Goal: Information Seeking & Learning: Learn about a topic

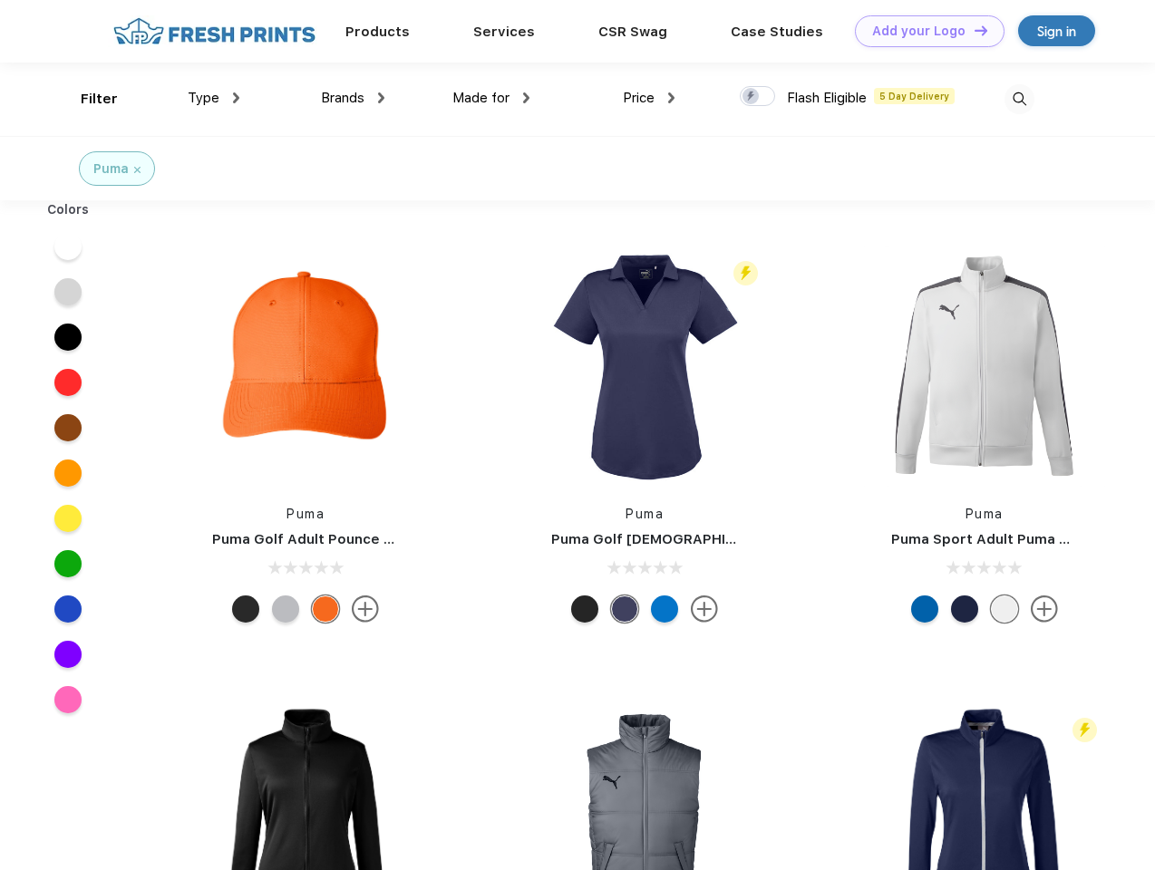
click at [923, 31] on link "Add your Logo Design Tool" at bounding box center [930, 31] width 150 height 32
click at [0, 0] on div "Design Tool" at bounding box center [0, 0] width 0 height 0
click at [972, 30] on link "Add your Logo Design Tool" at bounding box center [930, 31] width 150 height 32
click at [87, 99] on div "Filter" at bounding box center [99, 99] width 37 height 21
click at [214, 98] on span "Type" at bounding box center [204, 98] width 32 height 16
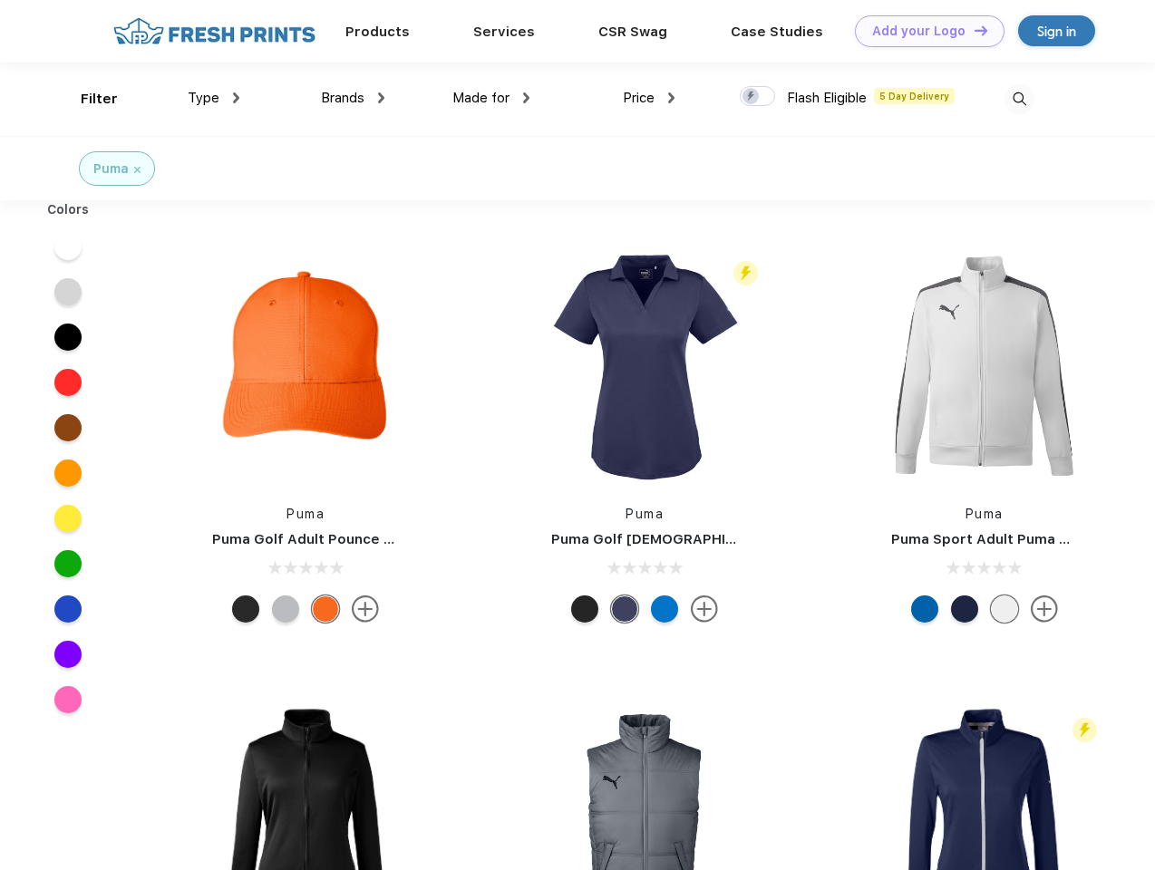
click at [353, 98] on span "Brands" at bounding box center [343, 98] width 44 height 16
click at [491, 98] on span "Made for" at bounding box center [480, 98] width 57 height 16
click at [649, 98] on span "Price" at bounding box center [639, 98] width 32 height 16
click at [758, 97] on div at bounding box center [757, 96] width 35 height 20
click at [751, 97] on input "checkbox" at bounding box center [746, 91] width 12 height 12
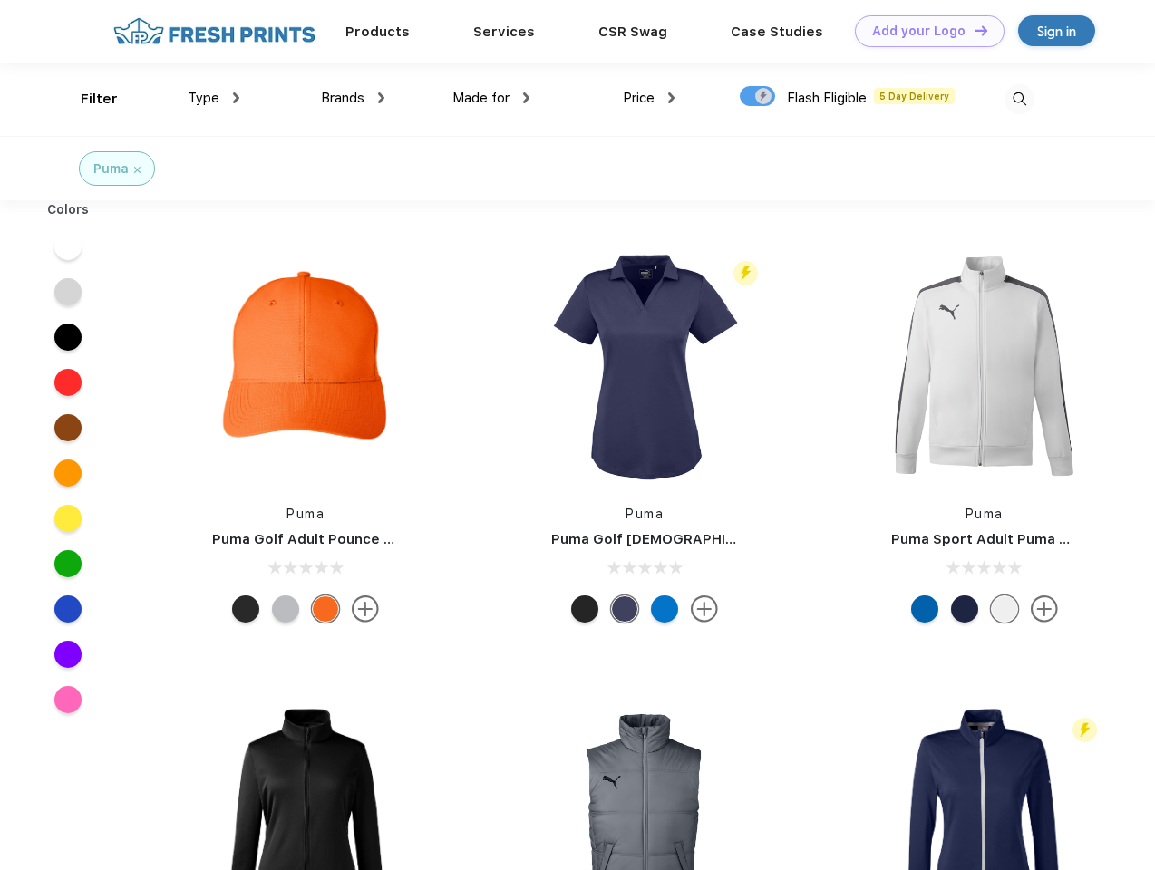
click at [1019, 99] on img at bounding box center [1019, 99] width 30 height 30
